Goal: Task Accomplishment & Management: Use online tool/utility

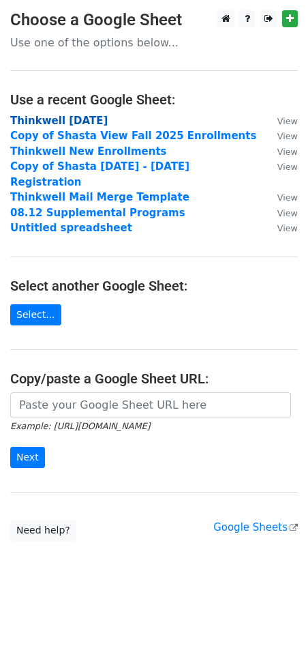
click at [98, 118] on strong "Thinkwell [DATE]" at bounding box center [59, 121] width 98 height 12
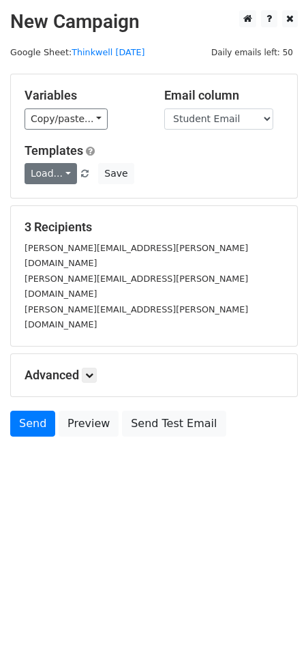
click at [74, 174] on span "Load... Thinkwell Login 25-26 Thinkwell Thinkwell" at bounding box center [58, 173] width 67 height 12
click at [61, 177] on link "Load..." at bounding box center [51, 173] width 53 height 21
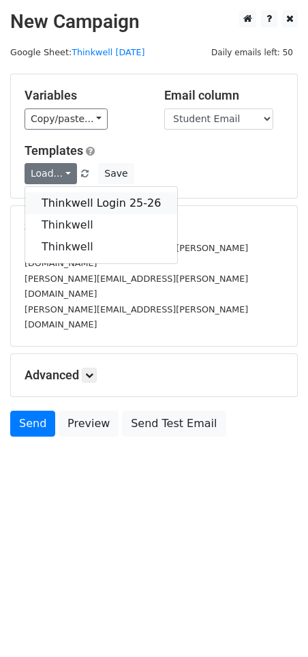
click at [53, 196] on link "Thinkwell Login 25-26" at bounding box center [101, 203] width 152 height 22
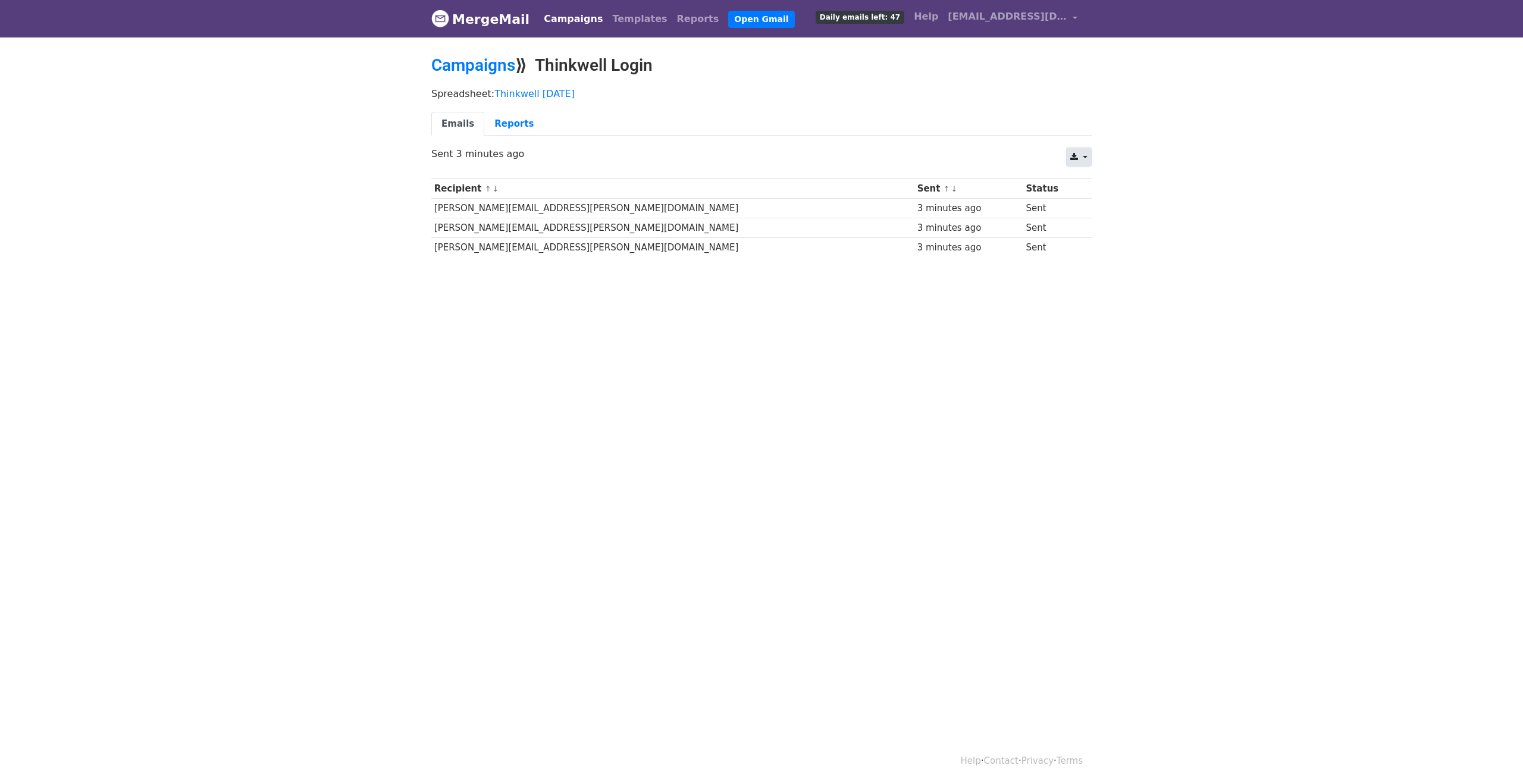
click at [1082, 158] on link at bounding box center [1078, 157] width 25 height 19
drag, startPoint x: 1229, startPoint y: 194, endPoint x: 1200, endPoint y: 184, distance: 30.7
click at [1226, 192] on body "MergeMail Campaigns Templates Reports Open Gmail Daily emails left: 47 Help [EM…" at bounding box center [762, 157] width 1523 height 314
